Goal: Task Accomplishment & Management: Use online tool/utility

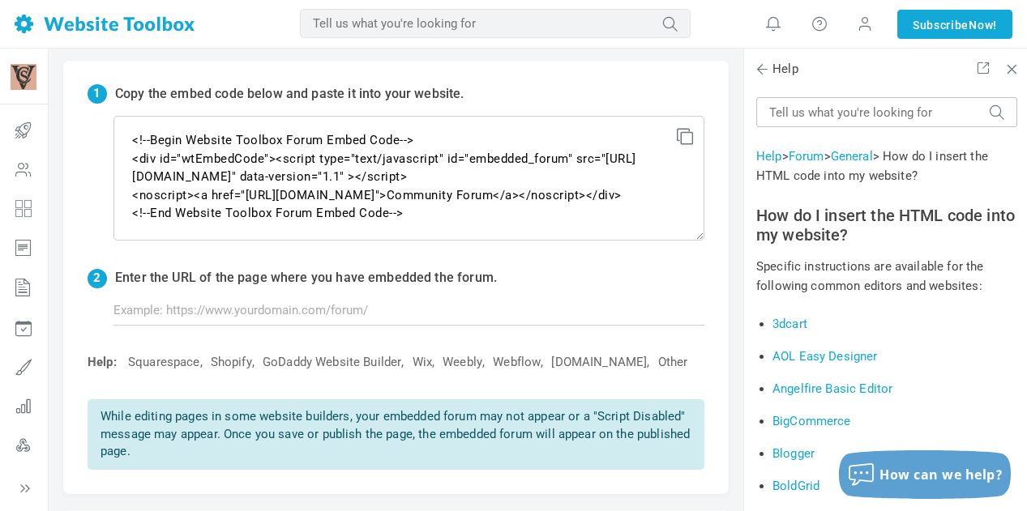
scroll to position [37, 0]
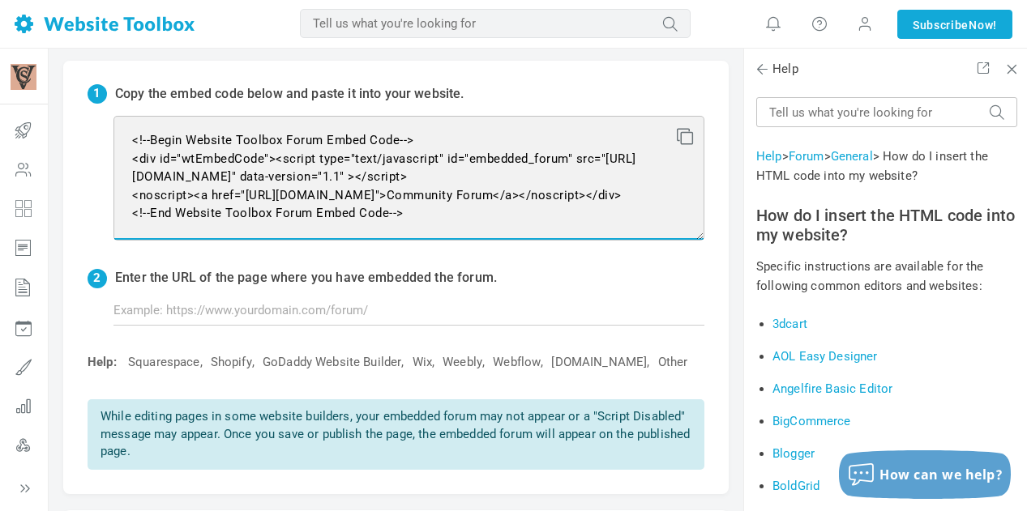
click at [426, 209] on textarea "<!--Begin Website Toolbox Forum Embed Code--> <div id="wtEmbedCode"><script typ…" at bounding box center [408, 178] width 591 height 125
click at [449, 209] on textarea "<!--Begin Website Toolbox Forum Embed Code--> <div id="wtEmbedCode"><script typ…" at bounding box center [408, 178] width 591 height 125
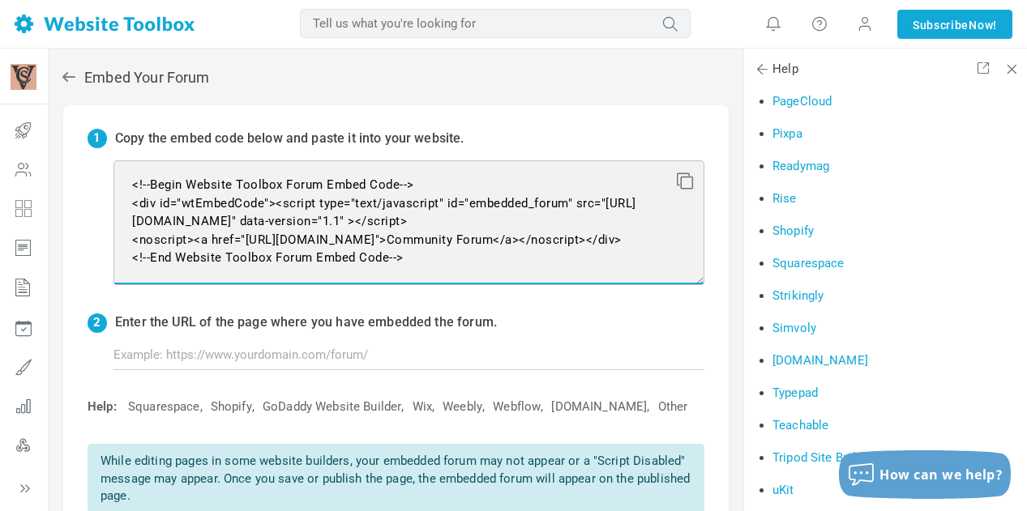
scroll to position [1620, 0]
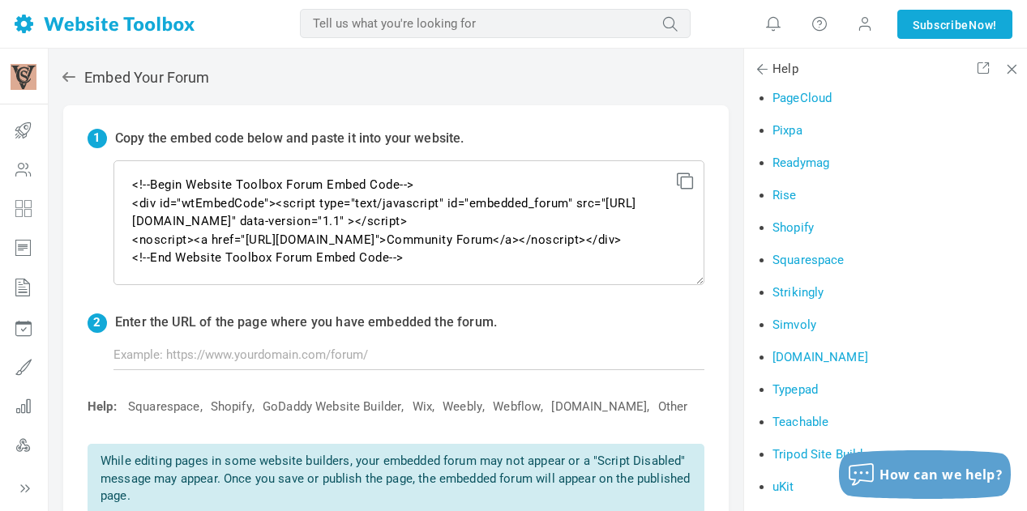
click at [811, 260] on link "Squarespace" at bounding box center [808, 260] width 72 height 15
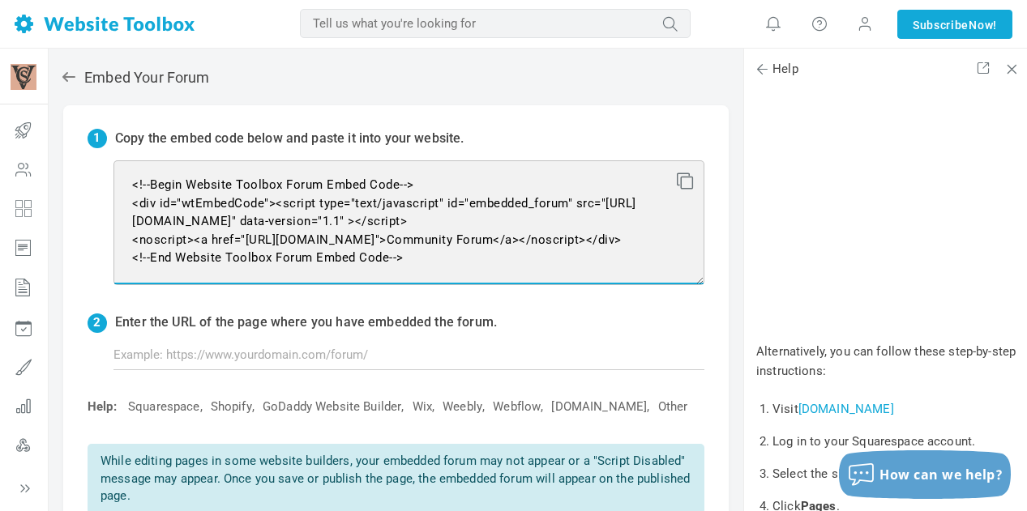
scroll to position [0, 0]
drag, startPoint x: 431, startPoint y: 251, endPoint x: 138, endPoint y: 150, distance: 310.4
click at [138, 150] on div "1 Copy the embed code below and paste it into your website. <!--Begin Website T…" at bounding box center [395, 322] width 665 height 434
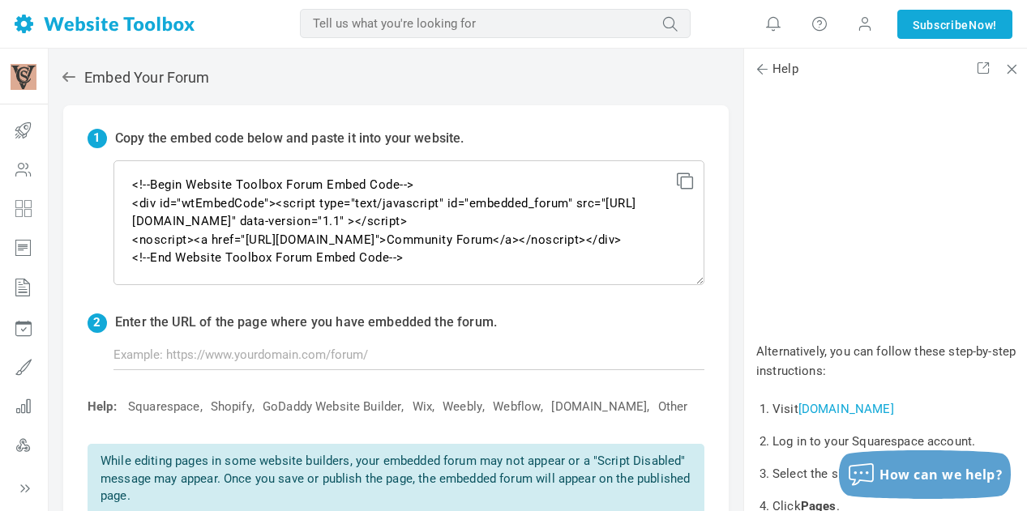
scroll to position [37, 0]
click at [286, 346] on input "text" at bounding box center [408, 355] width 591 height 31
paste input "[URL][DOMAIN_NAME]"
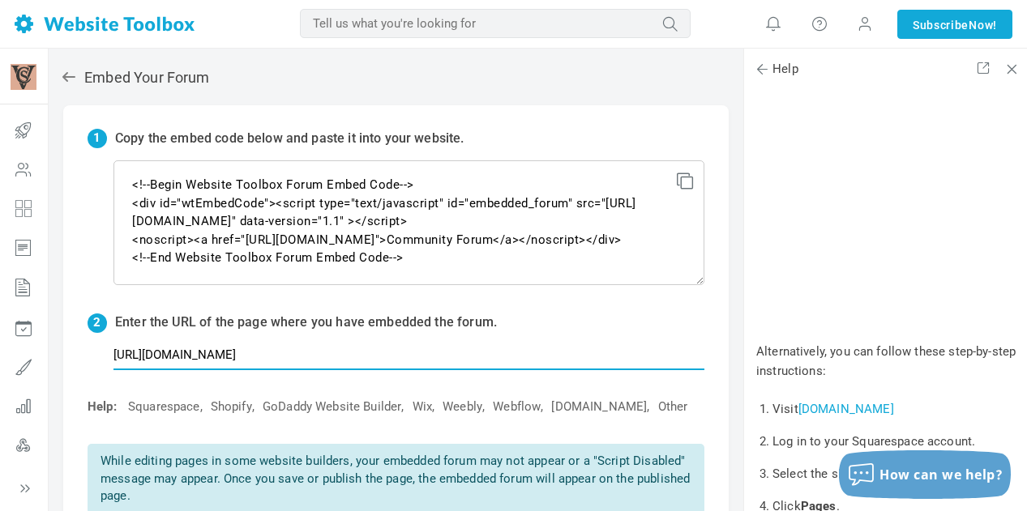
scroll to position [0, 0]
type input "[URL][DOMAIN_NAME]"
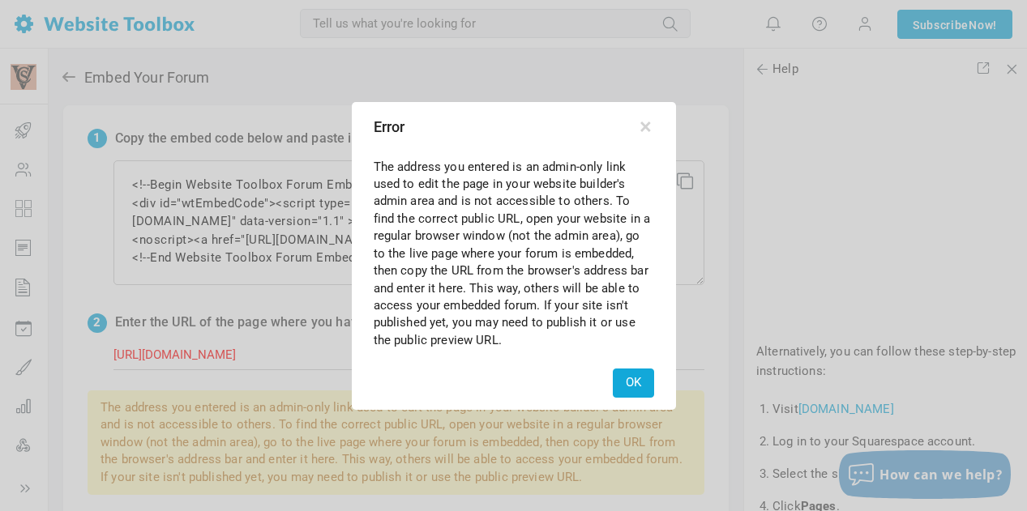
click at [664, 381] on div "OK" at bounding box center [513, 383] width 319 height 48
click at [635, 382] on button "OK" at bounding box center [633, 383] width 41 height 28
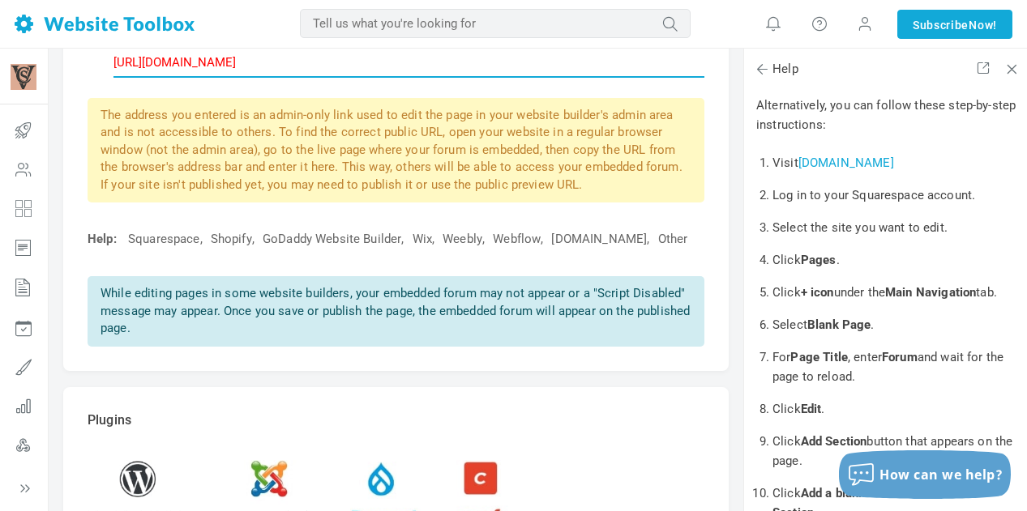
scroll to position [109, 0]
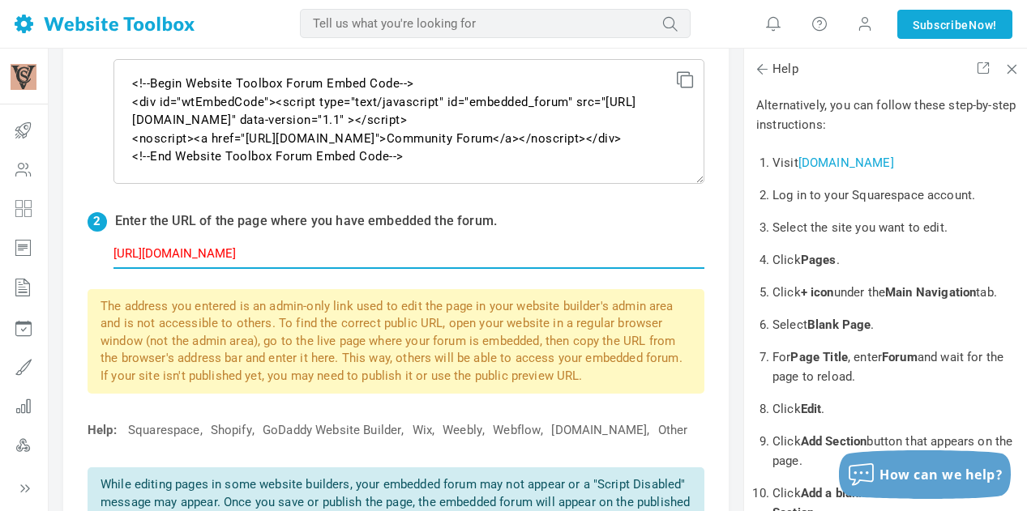
click at [303, 243] on input "https://earthworm-reindeer-yfxr.squarespace.com/forum" at bounding box center [408, 253] width 591 height 31
click at [454, 246] on input "https://earthworm-reindeer-yfxr.squarespace.com/forum" at bounding box center [408, 253] width 591 height 31
type input "https://www.vcsnewyork.org/forum"
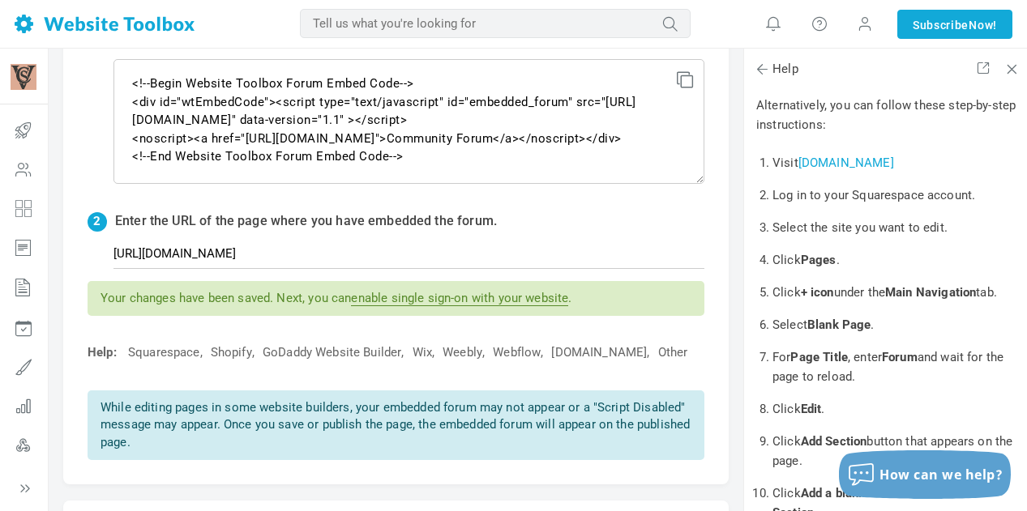
click at [461, 301] on link "enable single sign-on with your website" at bounding box center [459, 298] width 217 height 15
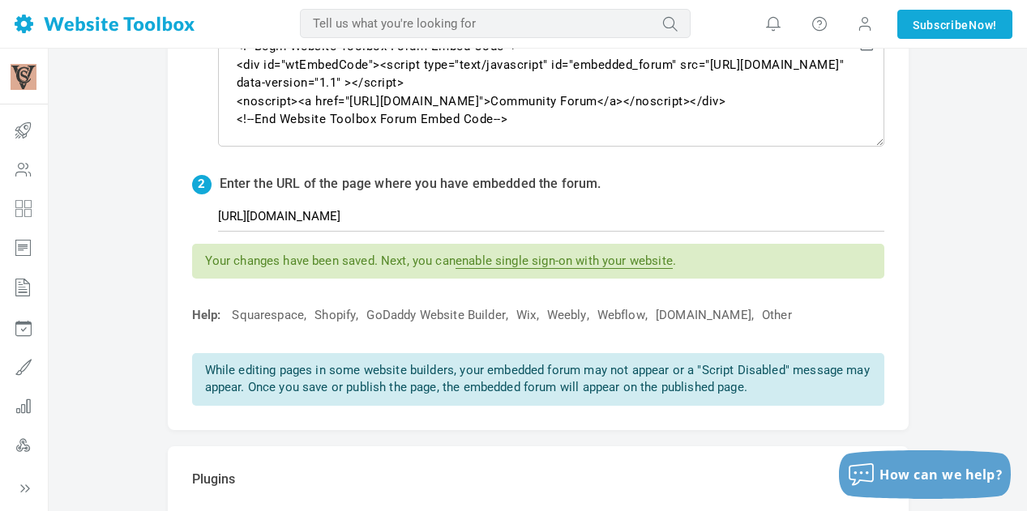
scroll to position [0, 0]
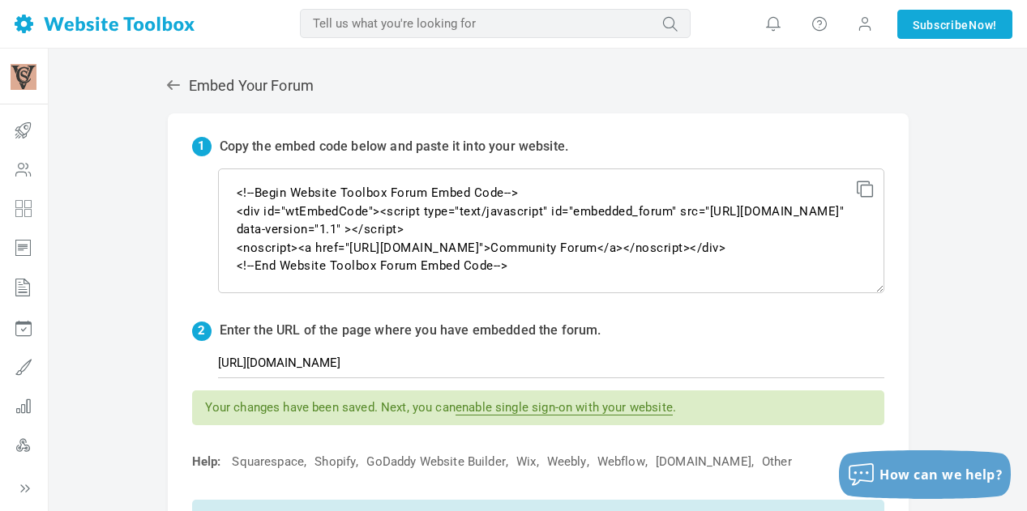
click at [559, 412] on link "enable single sign-on with your website" at bounding box center [563, 407] width 217 height 15
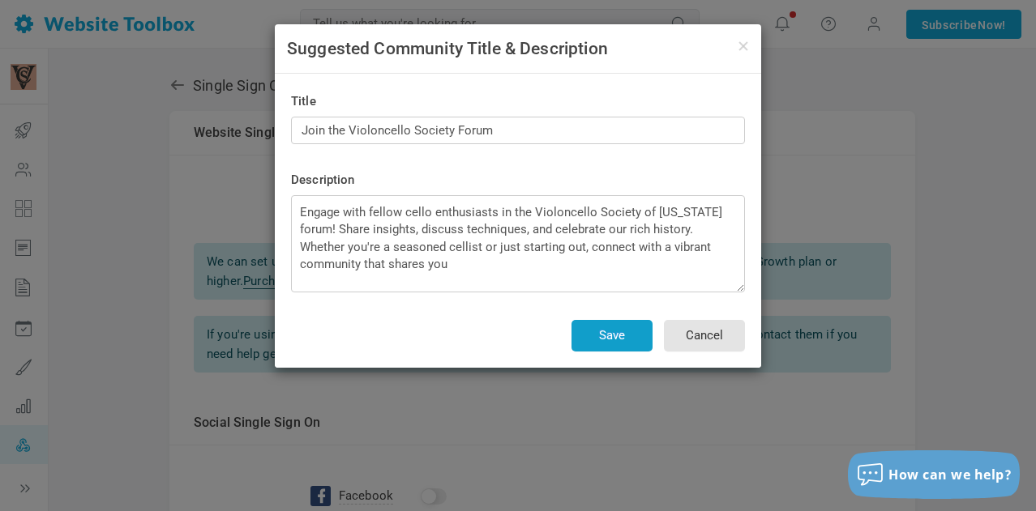
click at [618, 330] on button "Save" at bounding box center [611, 336] width 81 height 32
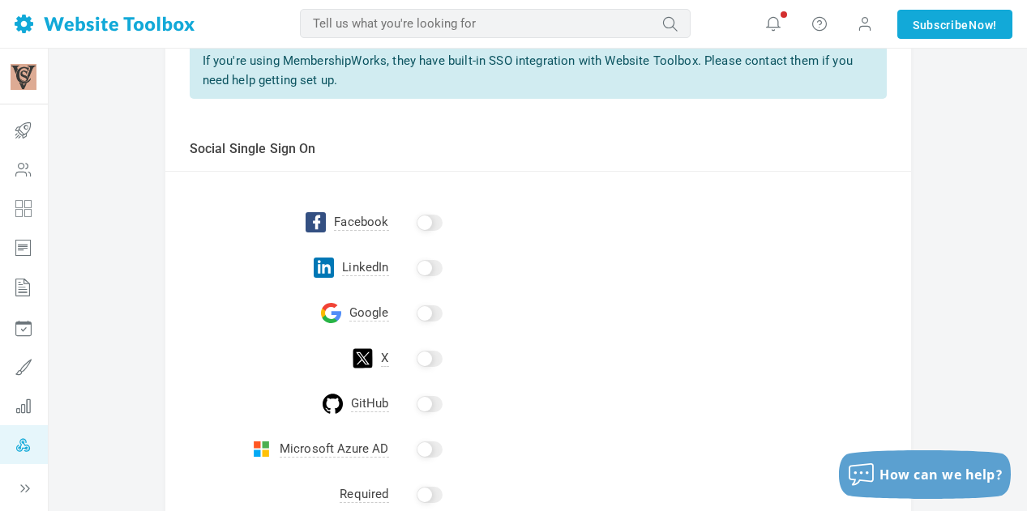
scroll to position [459, 0]
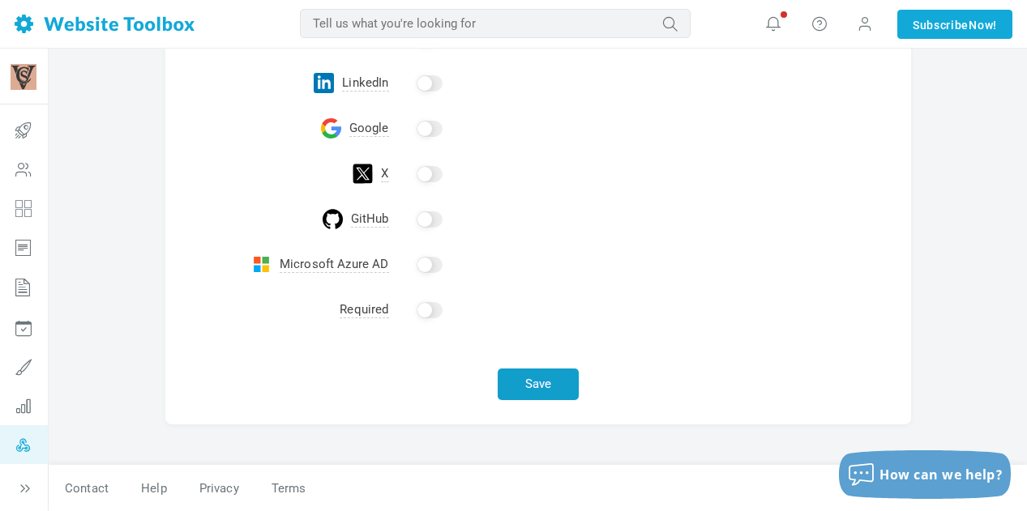
click at [532, 384] on button "Save" at bounding box center [538, 385] width 81 height 32
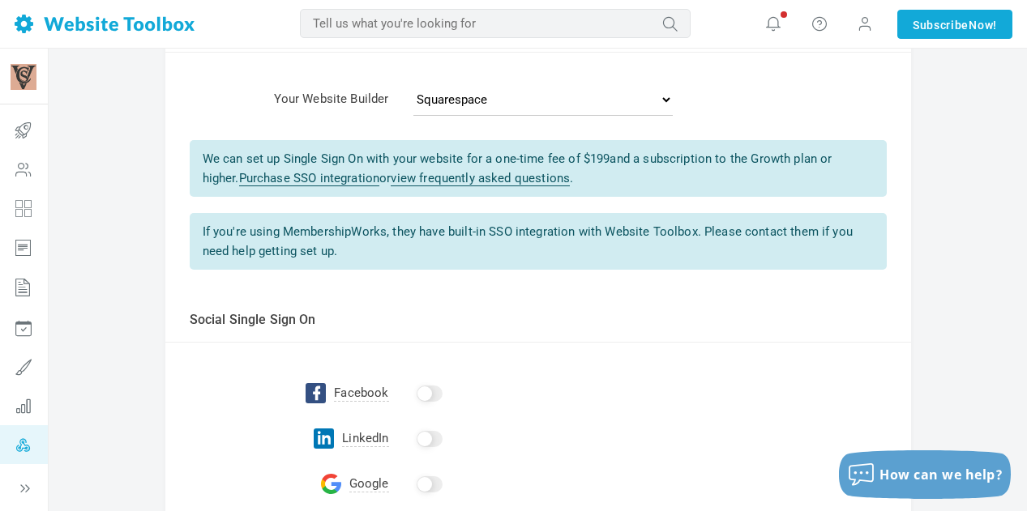
scroll to position [0, 0]
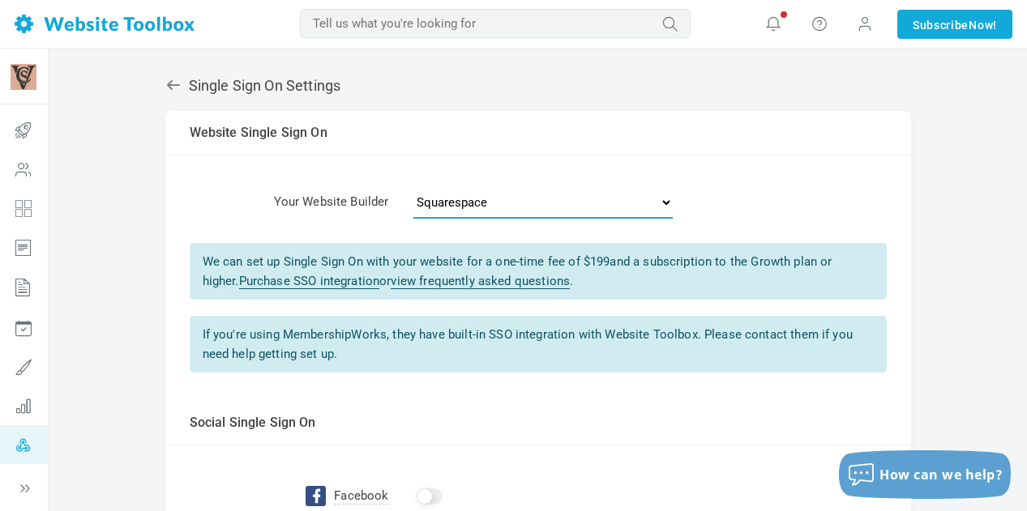
click at [587, 207] on select "- Select One - Other Brilliant Directories CraftCMS Drupal [PERSON_NAME] Dynado…" at bounding box center [542, 202] width 259 height 32
